Goal: Information Seeking & Learning: Learn about a topic

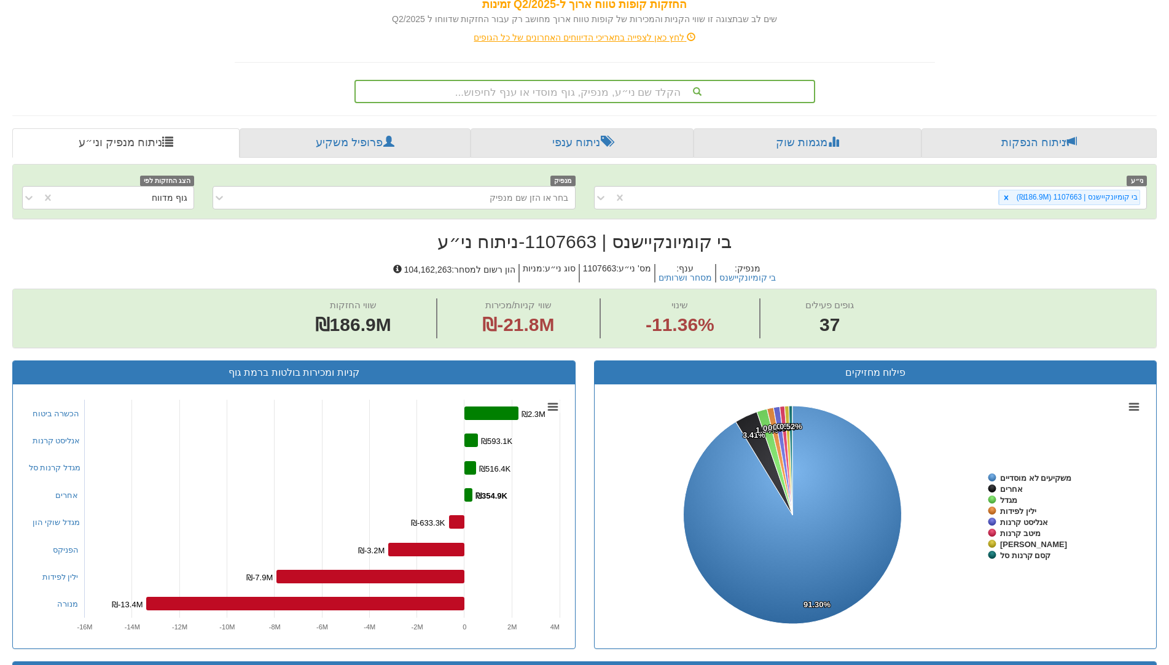
scroll to position [33, 0]
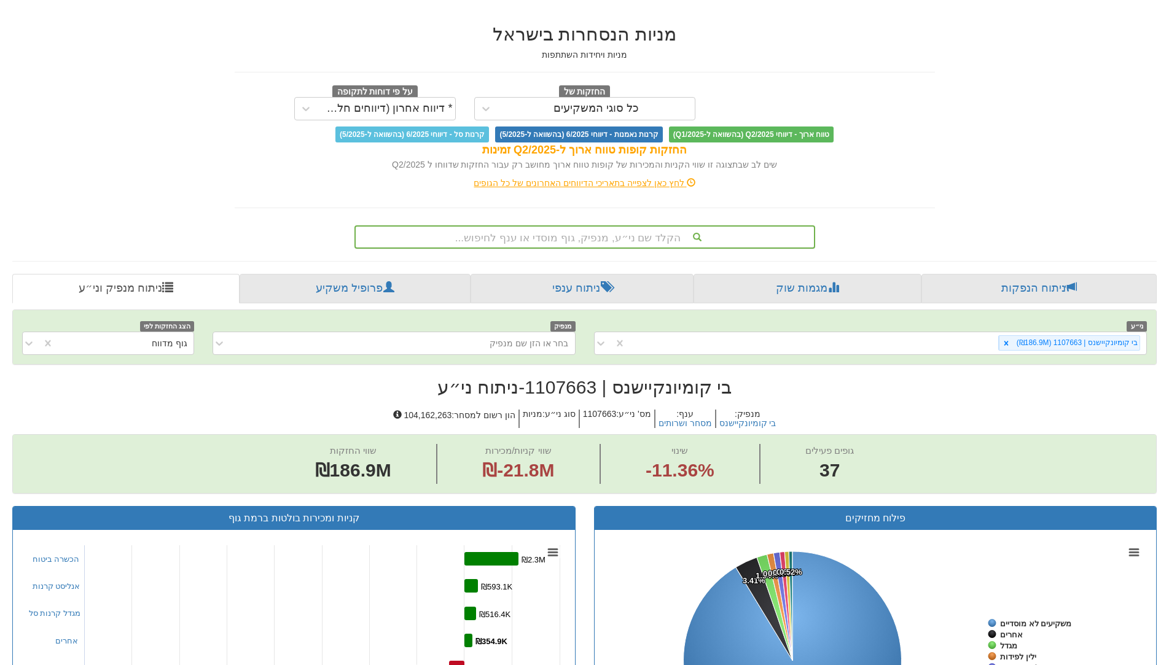
click at [611, 240] on div "הקלד שם ני״ע, מנפיק, גוף מוסדי או ענף לחיפוש..." at bounding box center [585, 237] width 458 height 21
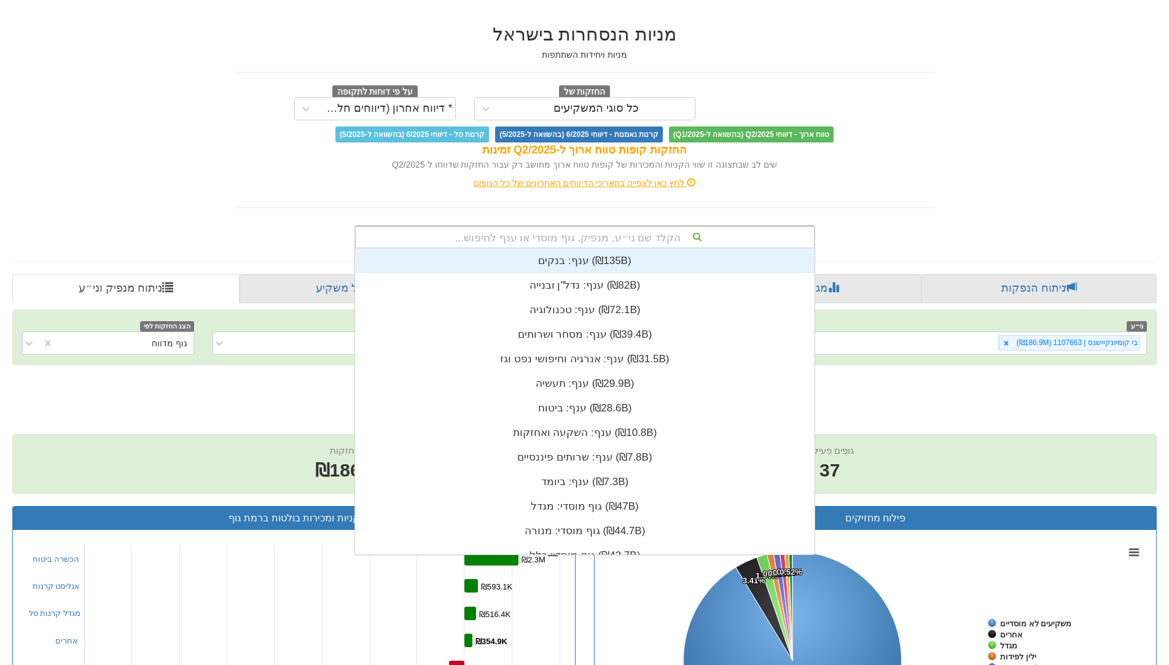
scroll to position [306, 0]
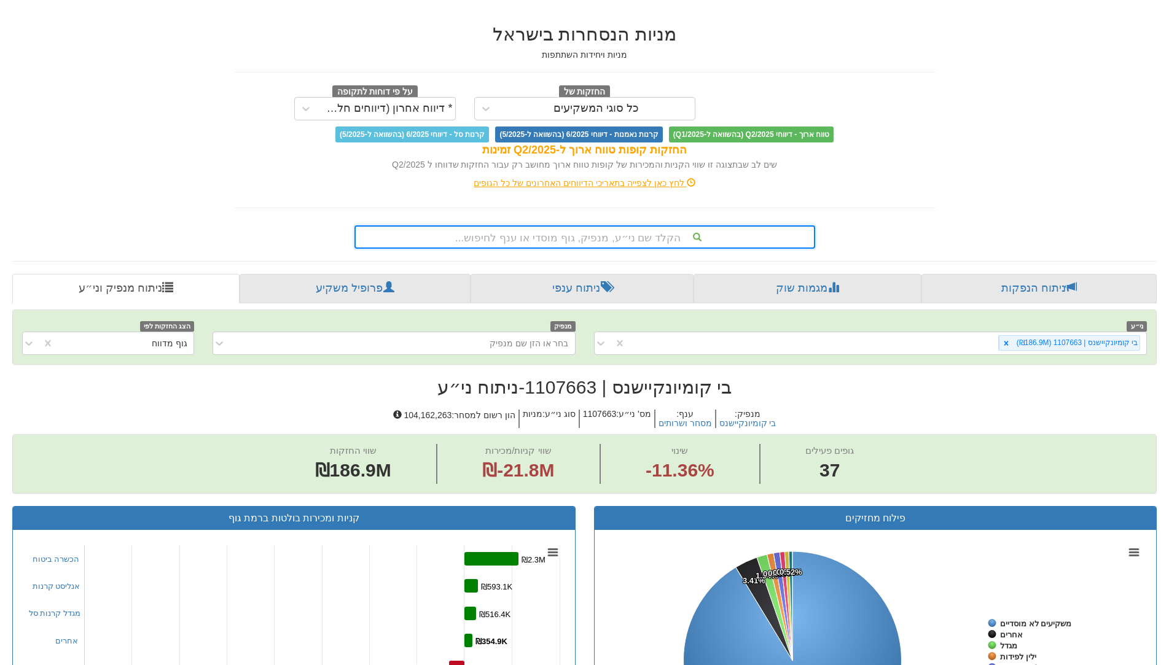
click at [632, 238] on div "הקלד שם ני״ע, מנפיק, גוף מוסדי או ענף לחיפוש..." at bounding box center [585, 237] width 458 height 21
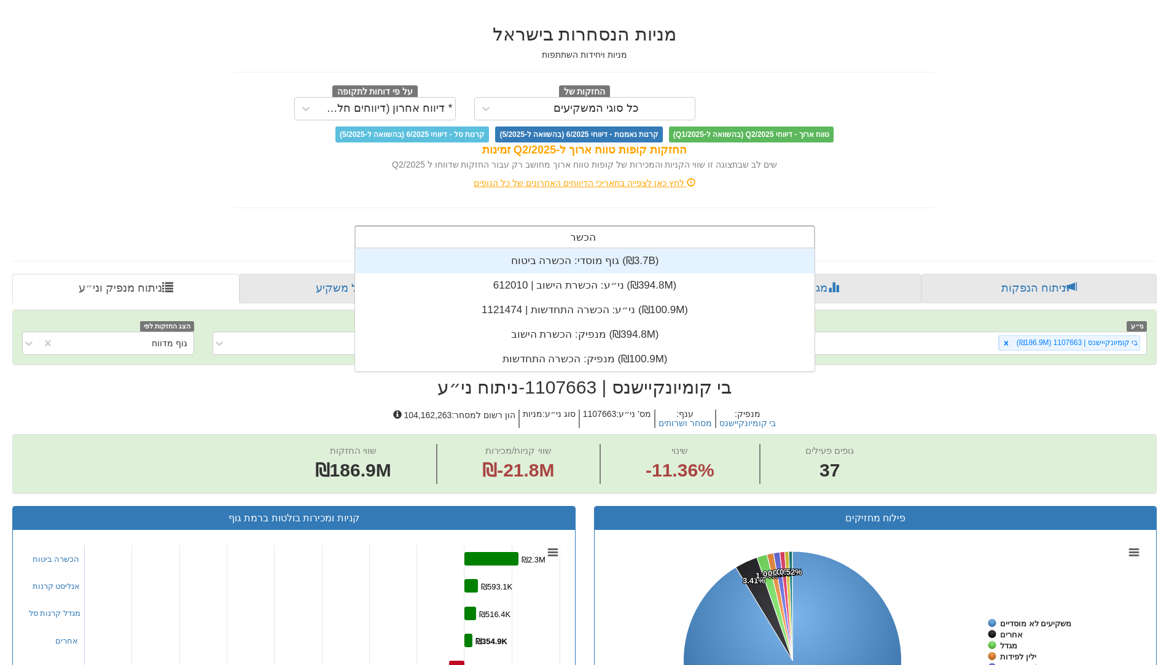
type input "הכשרה"
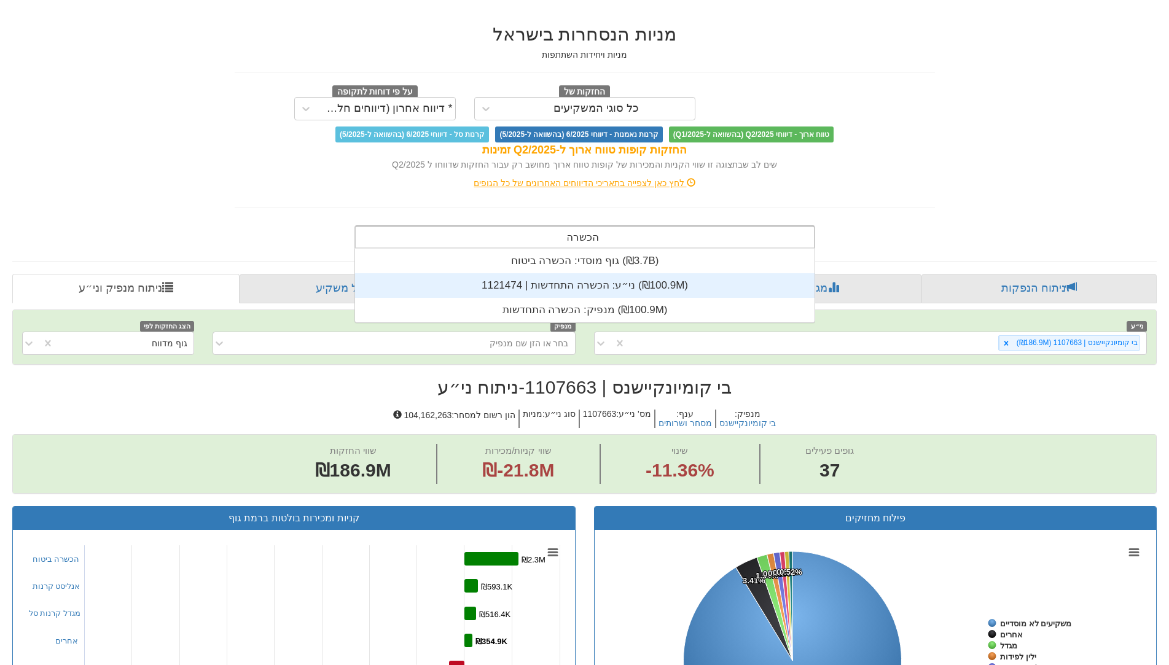
click at [623, 289] on div "ני״ע: ‏הכשרה התחדשות | 1121474 ‎(₪100.9M)‎" at bounding box center [584, 285] width 459 height 25
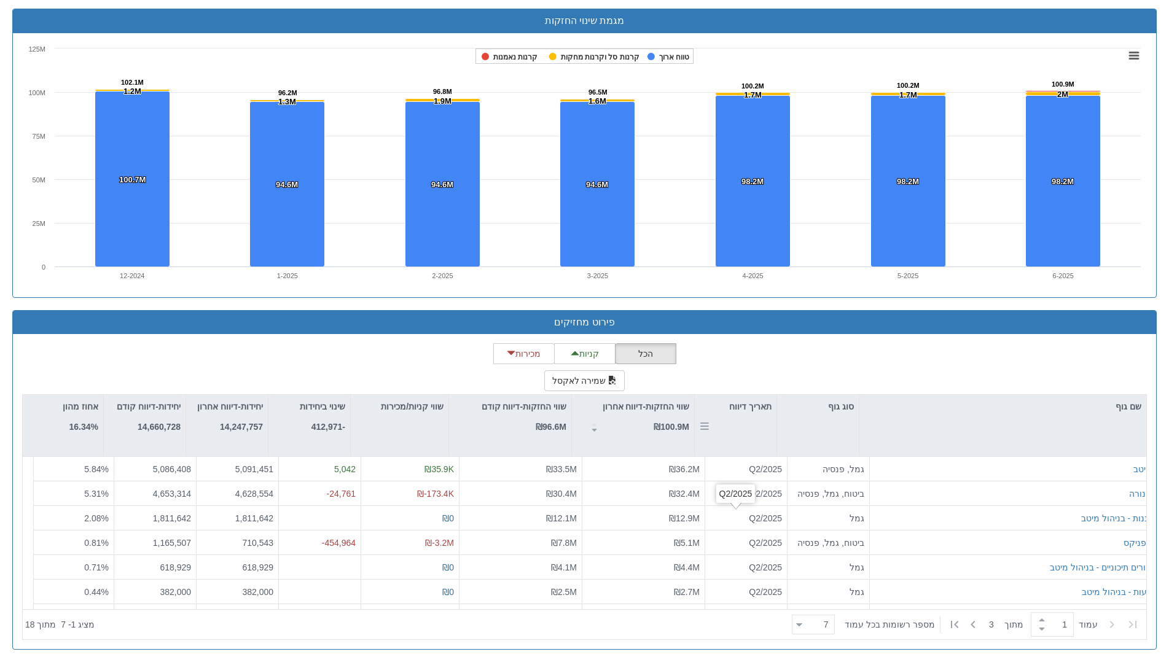
click at [759, 415] on div "תאריך דיווח" at bounding box center [736, 406] width 82 height 23
click at [751, 414] on div "תאריך דיווח" at bounding box center [736, 406] width 82 height 23
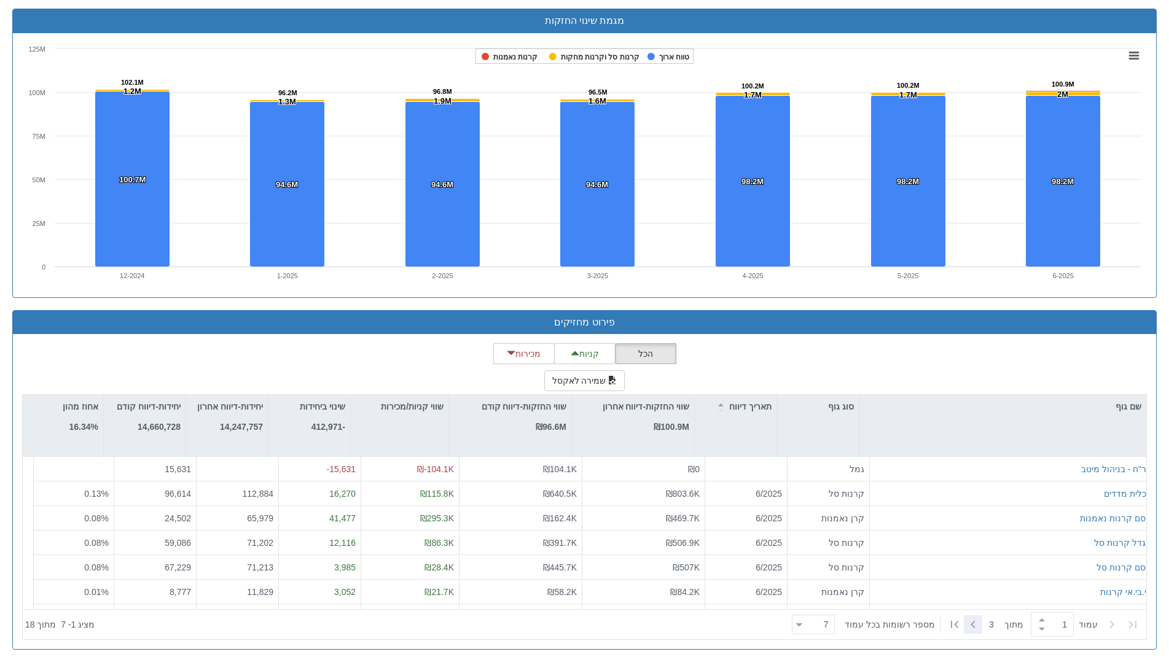
click at [971, 623] on icon at bounding box center [973, 624] width 15 height 15
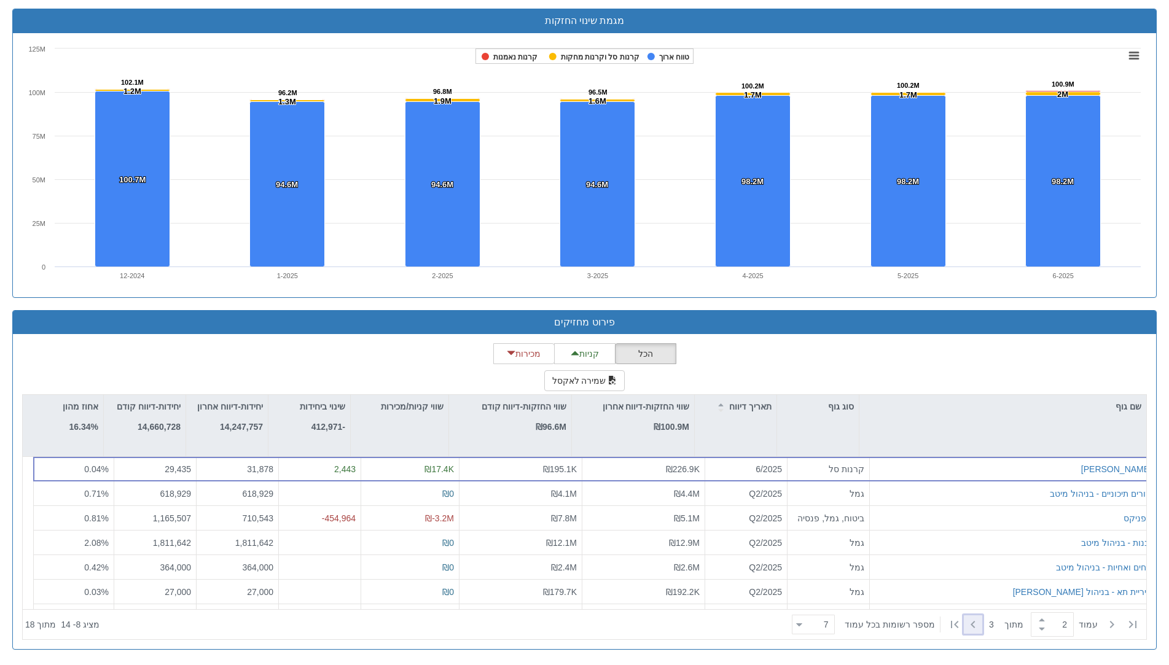
click at [967, 627] on icon at bounding box center [973, 624] width 15 height 15
type input "3"
